Goal: Transaction & Acquisition: Purchase product/service

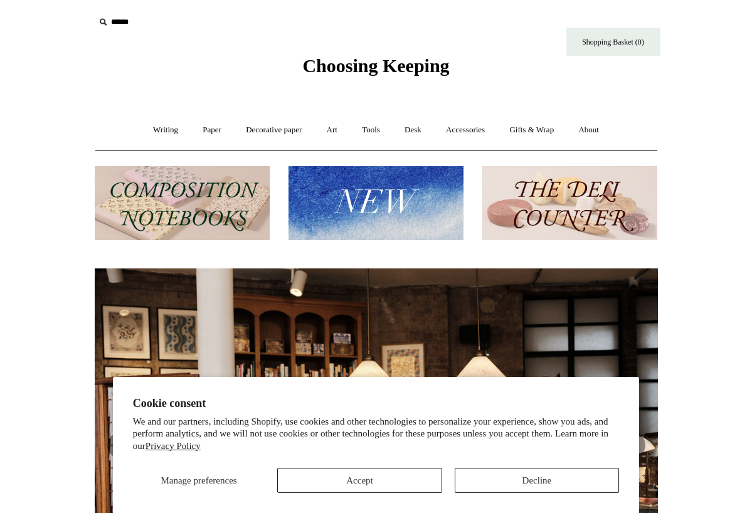
click at [501, 478] on button "Decline" at bounding box center [537, 480] width 164 height 25
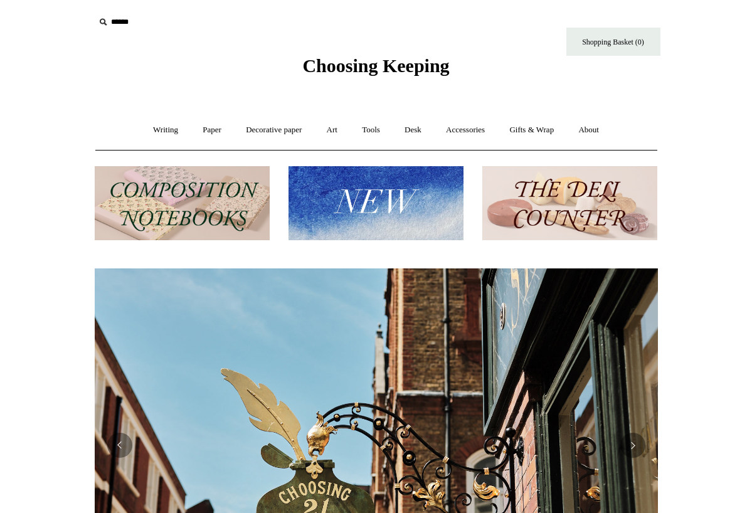
scroll to position [0, 563]
click at [160, 126] on link "Writing +" at bounding box center [166, 130] width 48 height 33
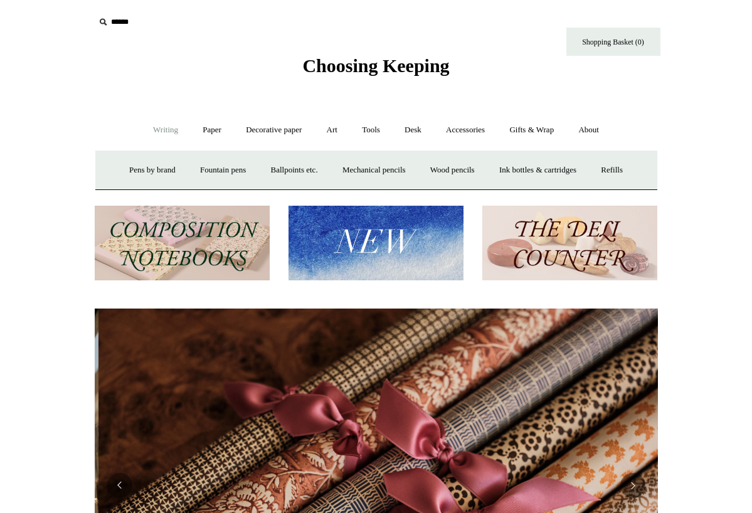
scroll to position [0, 1127]
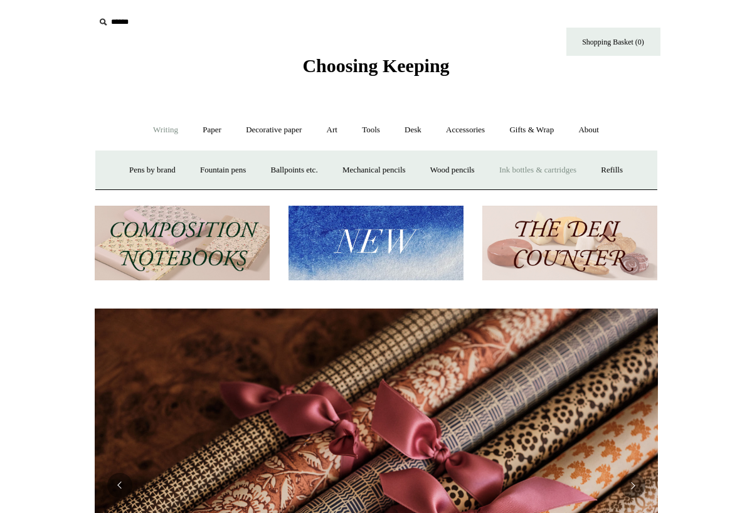
click at [553, 171] on link "Ink bottles & cartridges +" at bounding box center [538, 170] width 100 height 33
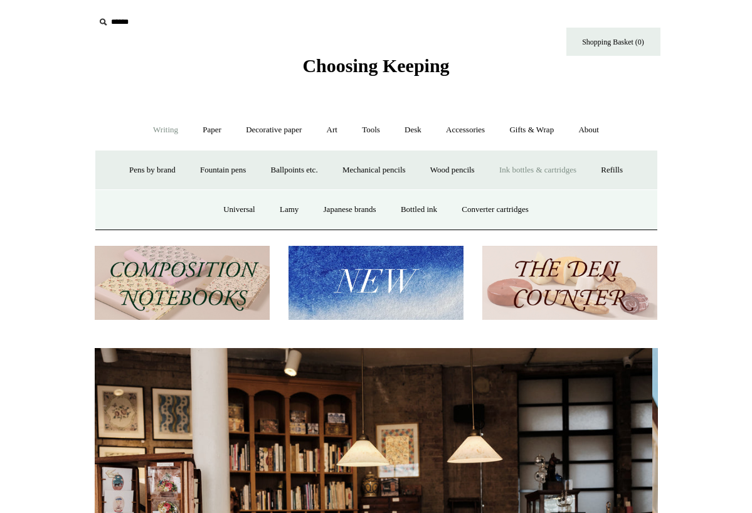
scroll to position [0, 0]
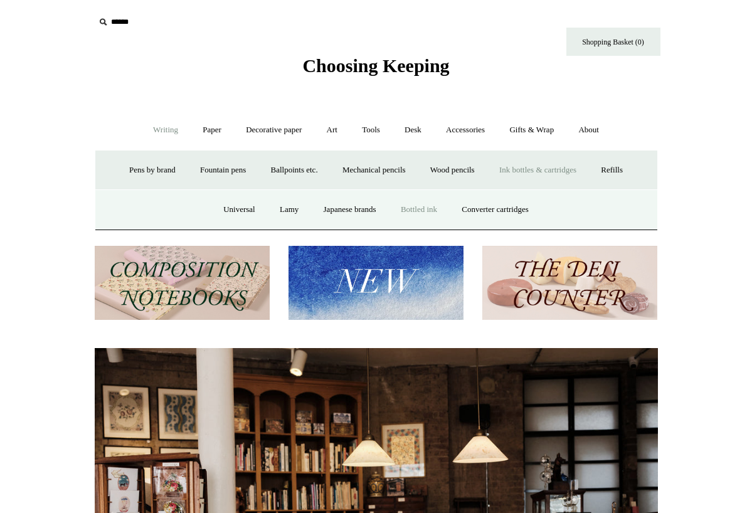
click at [426, 207] on link "Bottled ink" at bounding box center [419, 209] width 59 height 33
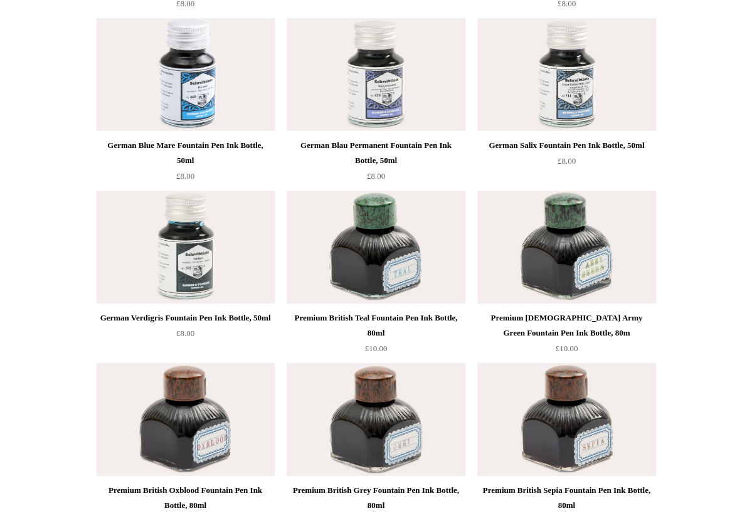
scroll to position [4458, 0]
click at [376, 237] on img at bounding box center [376, 247] width 178 height 113
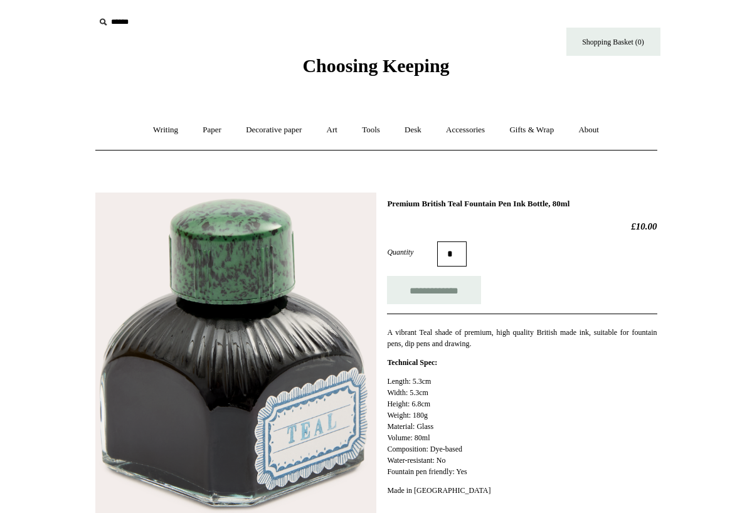
click at [33, 303] on html "Menu Choosing Keeping * Shipping Information Shopping Basket (0) * ⤺ + +" at bounding box center [376, 463] width 752 height 927
